Goal: Information Seeking & Learning: Check status

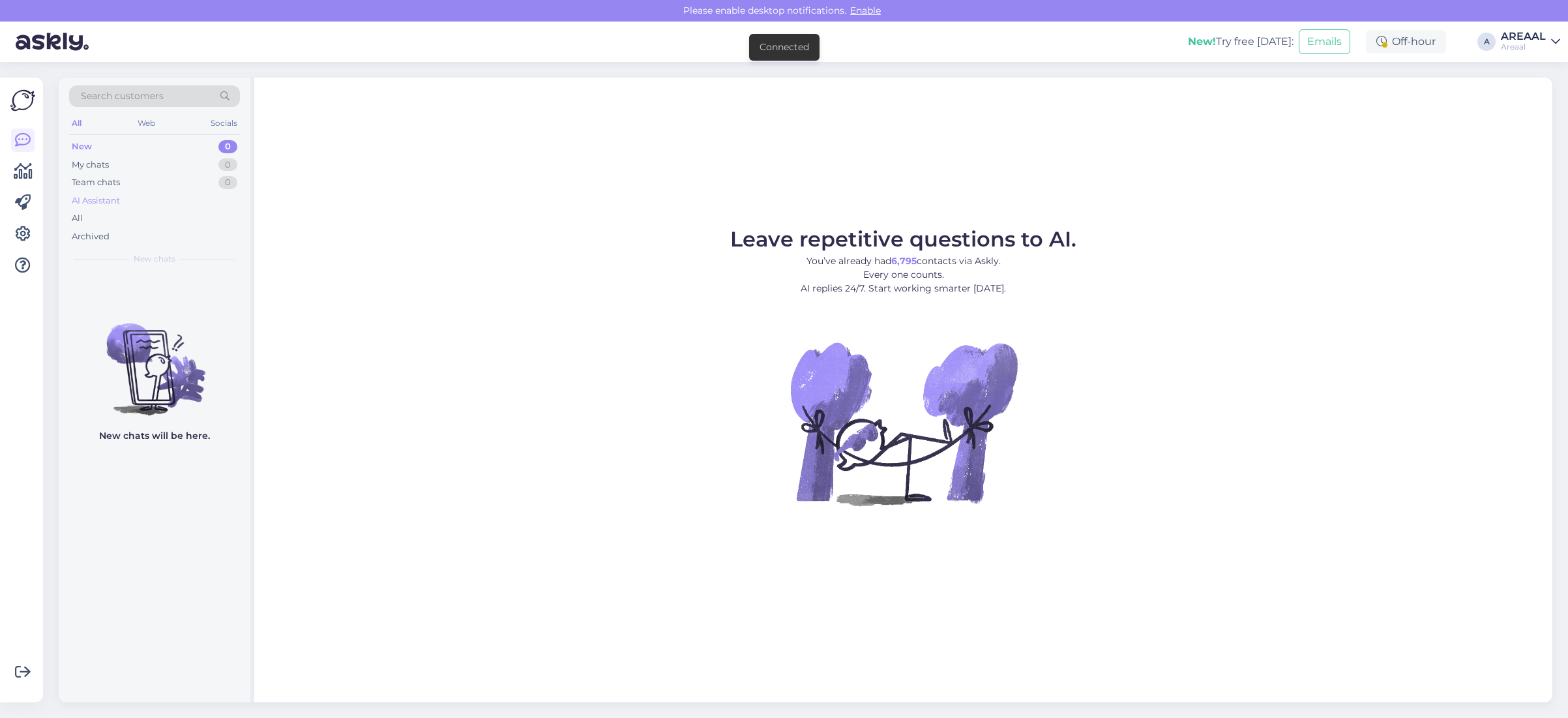
click at [223, 208] on div "AI Assistant" at bounding box center [155, 201] width 171 height 18
click at [219, 212] on div "All" at bounding box center [155, 218] width 171 height 18
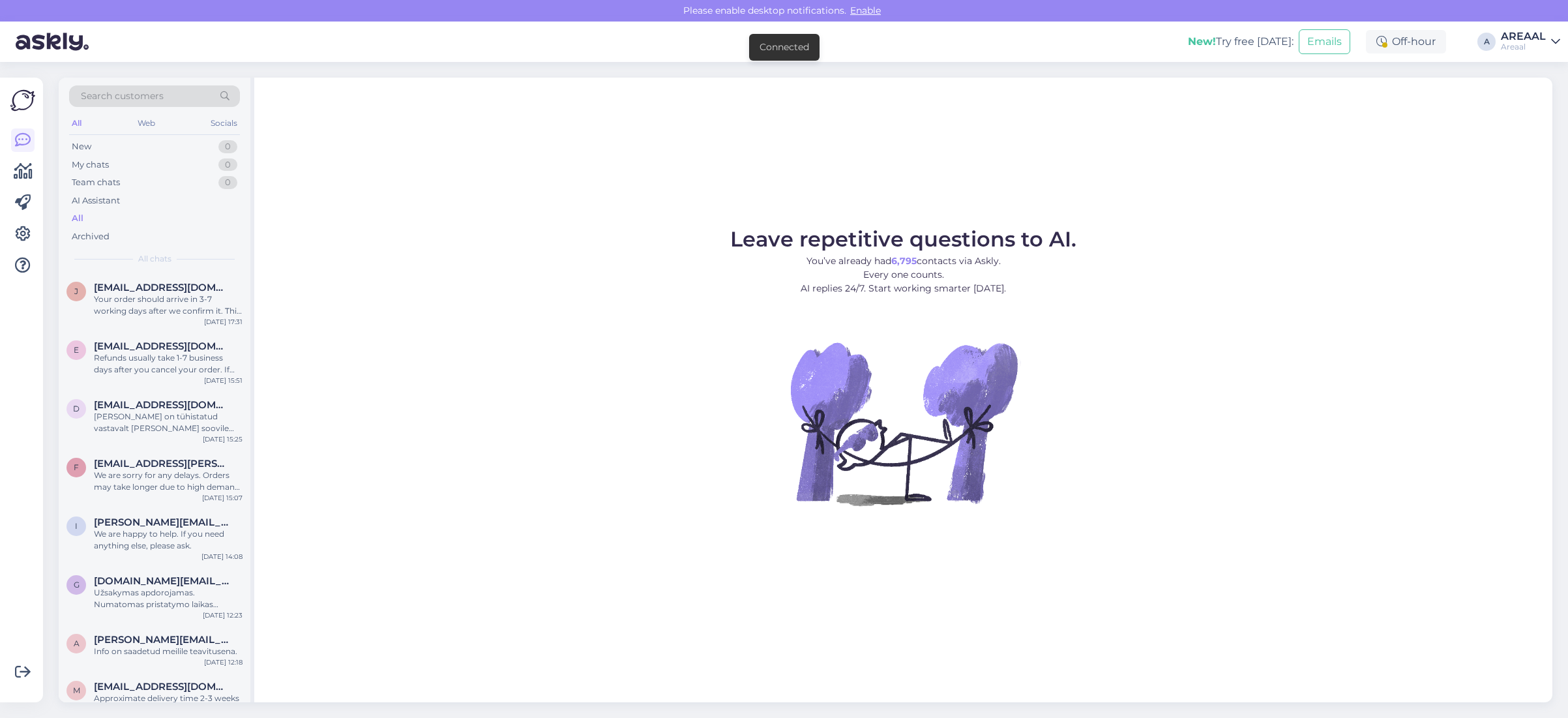
click at [200, 227] on div "All" at bounding box center [155, 218] width 171 height 18
click at [190, 305] on div "Your order should arrive in 3-7 working days after we confirm it. This is just …" at bounding box center [169, 305] width 149 height 23
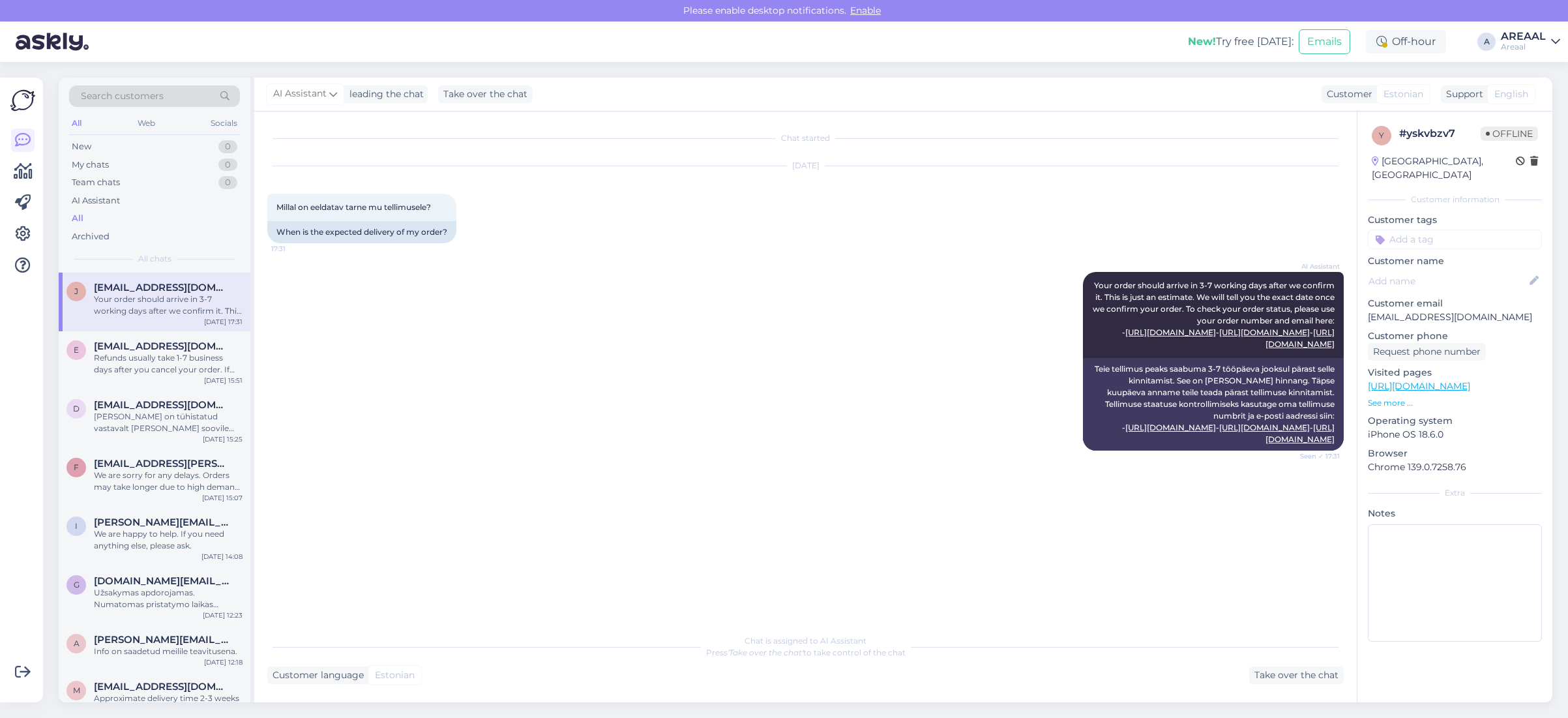
click at [778, 275] on div "AI Assistant Your order should arrive in 3-7 working days after we confirm it. …" at bounding box center [805, 362] width 1077 height 208
click at [654, 266] on div "AI Assistant Your order should arrive in 3-7 working days after we confirm it. …" at bounding box center [805, 362] width 1077 height 208
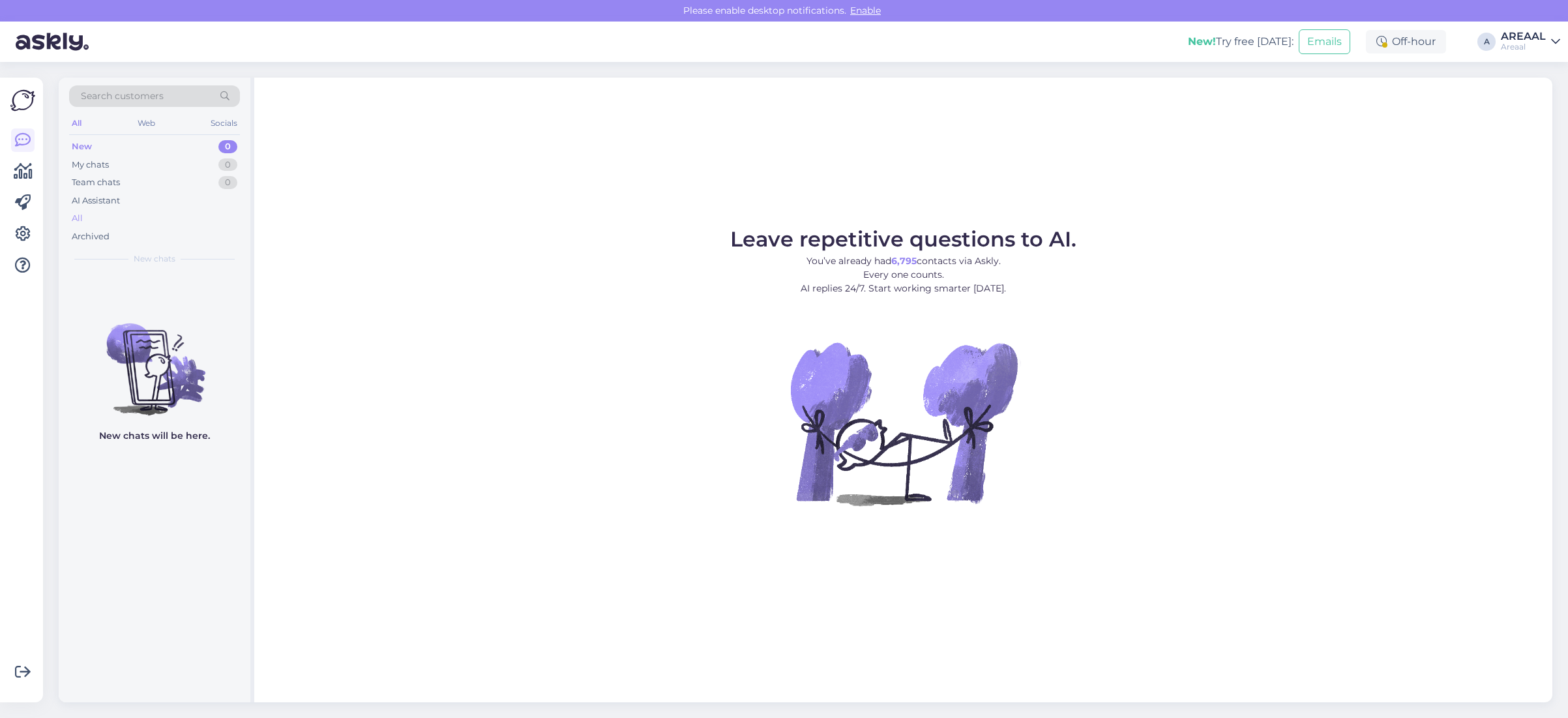
click at [136, 216] on div "All" at bounding box center [155, 218] width 171 height 18
